Goal: Task Accomplishment & Management: Manage account settings

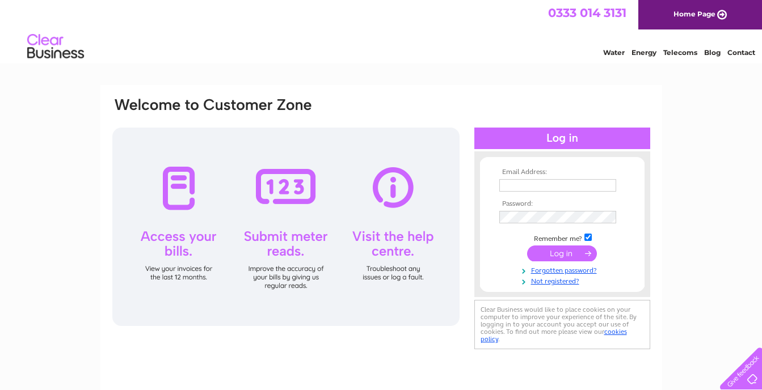
type input "info@wjmacdonald.com"
click at [555, 252] on input "submit" at bounding box center [562, 254] width 70 height 16
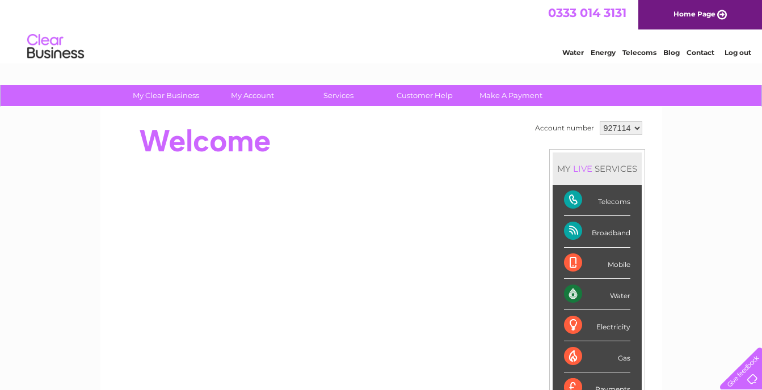
click at [478, 120] on div at bounding box center [317, 141] width 413 height 45
click at [437, 95] on link "Customer Help" at bounding box center [425, 95] width 94 height 21
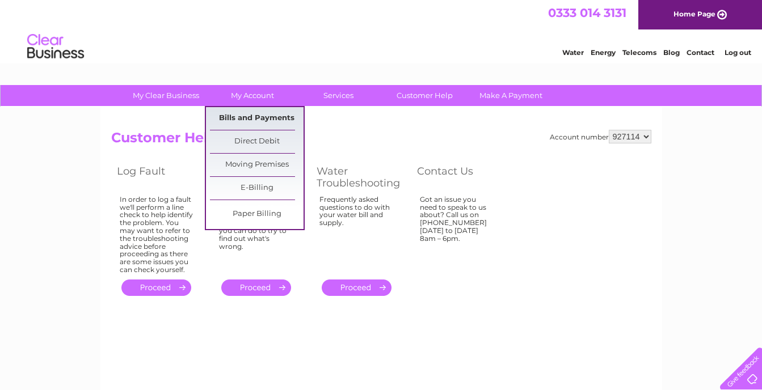
click at [266, 124] on link "Bills and Payments" at bounding box center [257, 118] width 94 height 23
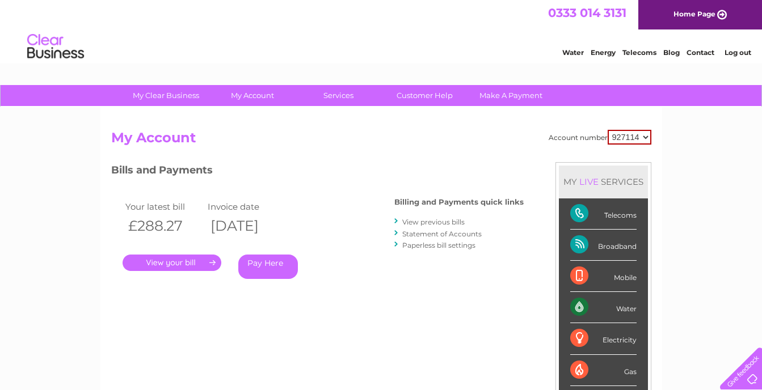
click at [188, 262] on link "." at bounding box center [172, 263] width 99 height 16
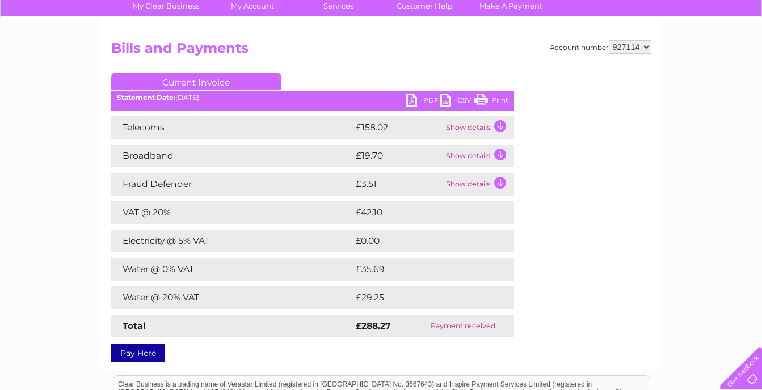
scroll to position [96, 0]
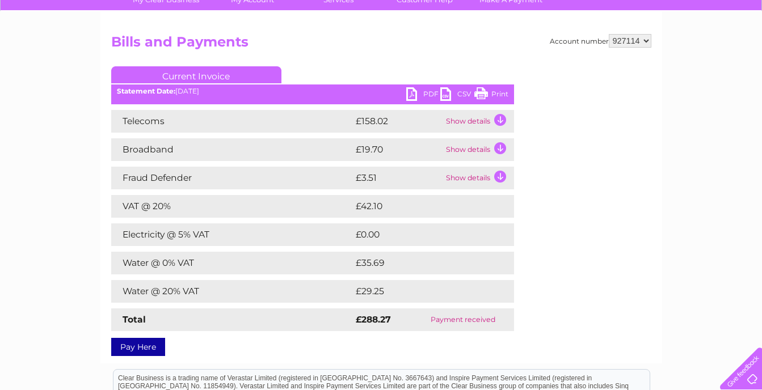
click at [471, 120] on td "Show details" at bounding box center [478, 121] width 71 height 23
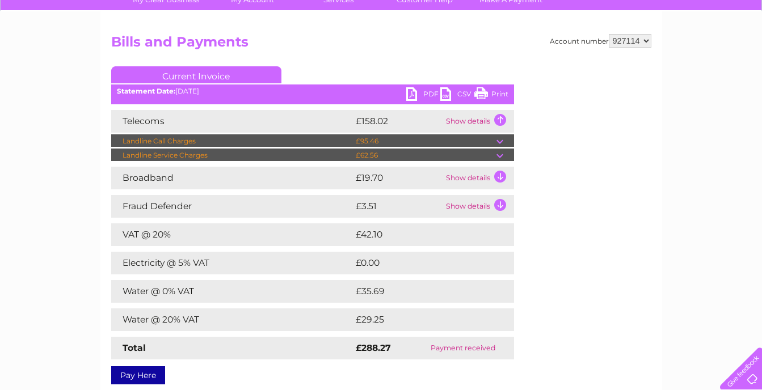
click at [471, 120] on td "Show details" at bounding box center [478, 121] width 71 height 23
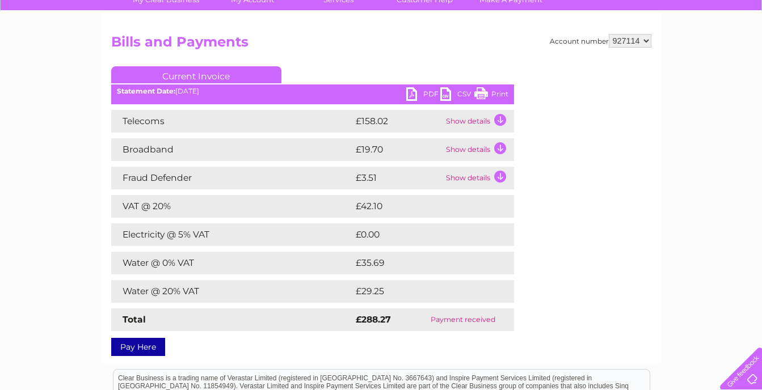
click at [462, 152] on td "Show details" at bounding box center [478, 149] width 71 height 23
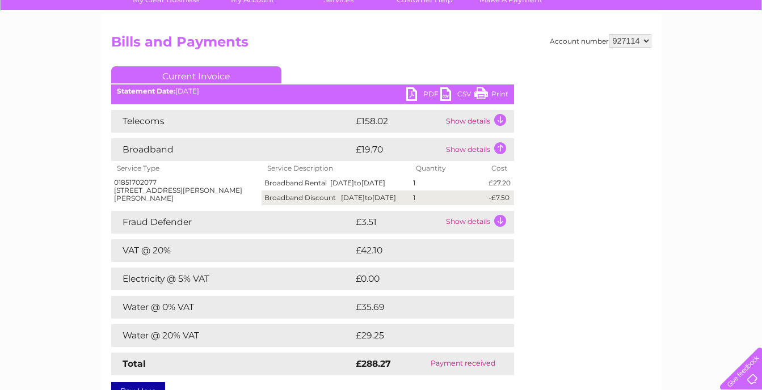
click at [462, 152] on td "Show details" at bounding box center [478, 149] width 71 height 23
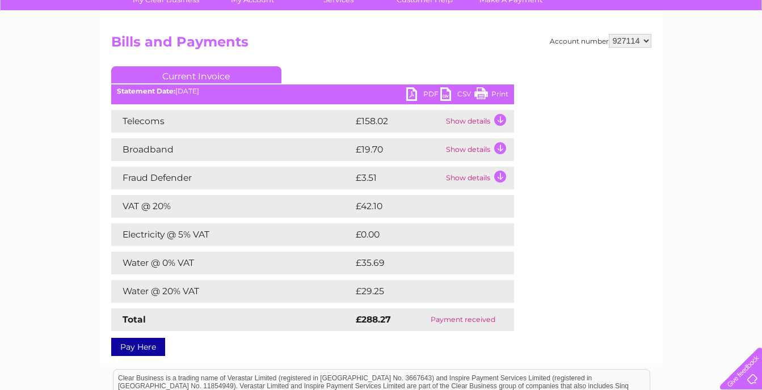
click at [469, 123] on td "Show details" at bounding box center [478, 121] width 71 height 23
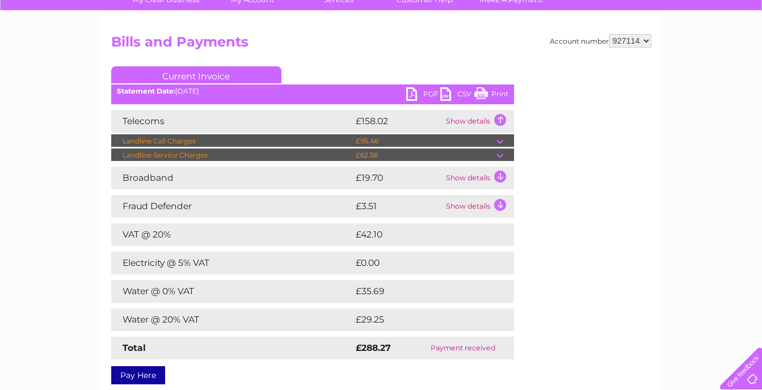
click at [487, 120] on td "Show details" at bounding box center [478, 121] width 71 height 23
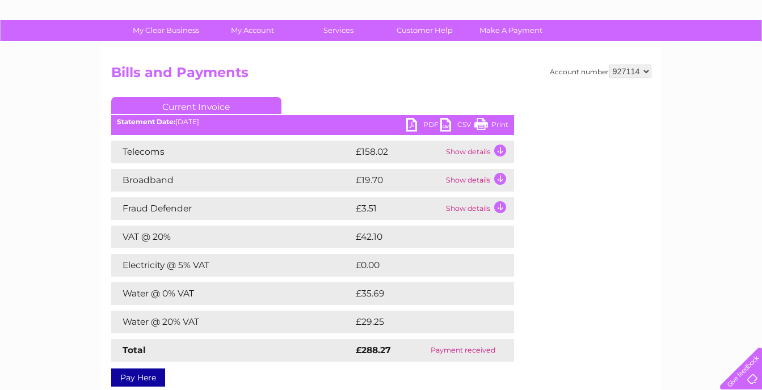
scroll to position [71, 0]
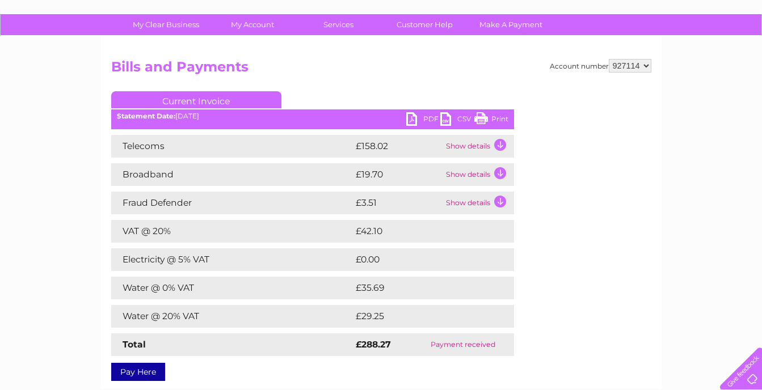
click at [471, 145] on td "Show details" at bounding box center [478, 146] width 71 height 23
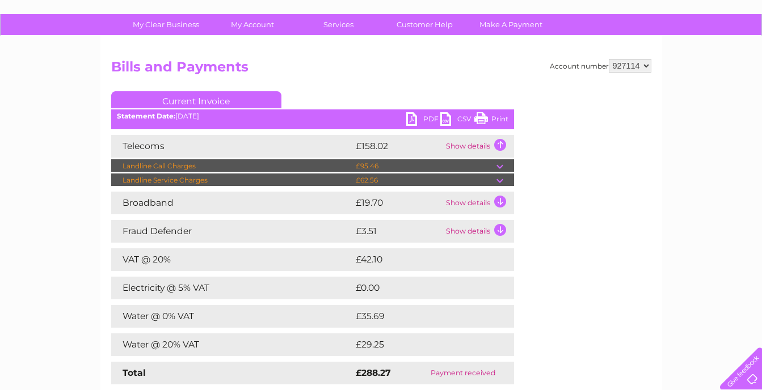
click at [499, 166] on td at bounding box center [505, 166] width 18 height 14
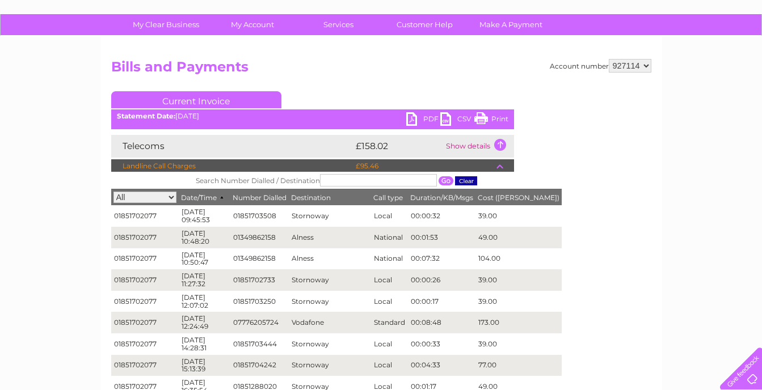
click at [499, 166] on td at bounding box center [505, 166] width 18 height 14
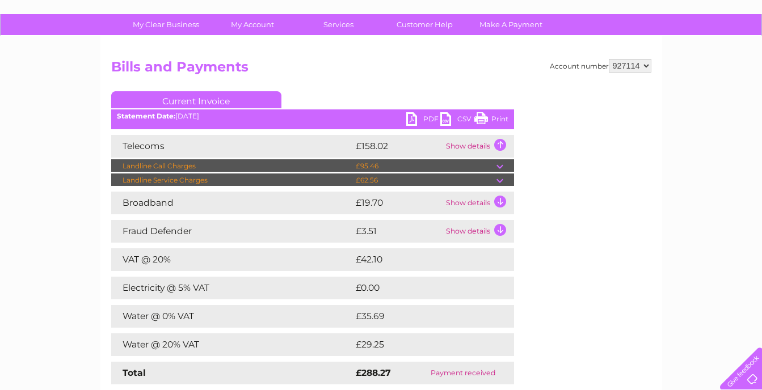
click at [499, 180] on td at bounding box center [505, 181] width 18 height 14
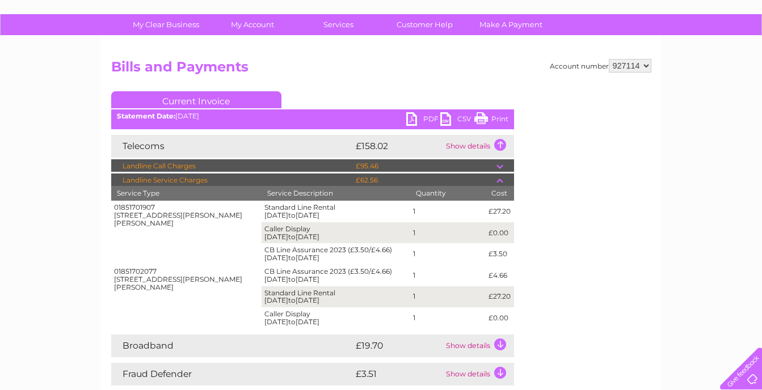
click at [500, 182] on td at bounding box center [505, 181] width 18 height 14
